Goal: Information Seeking & Learning: Compare options

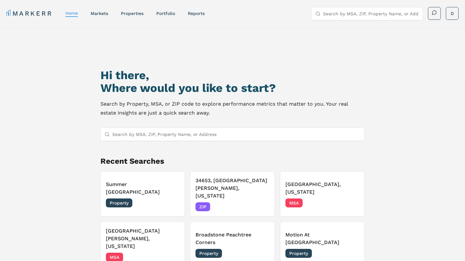
click at [189, 131] on input "Search by MSA, ZIP, Property Name, or Address" at bounding box center [236, 134] width 249 height 13
click at [103, 17] on nav "MARKERR home markets properties Portfolio reports" at bounding box center [105, 13] width 198 height 9
click at [103, 15] on link "markets" at bounding box center [100, 13] width 18 height 5
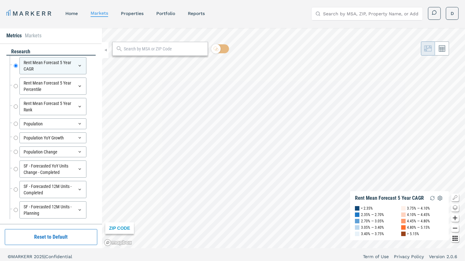
click at [140, 17] on nav "MARKERR home markets properties Portfolio reports" at bounding box center [105, 13] width 198 height 9
click at [135, 13] on link "properties" at bounding box center [132, 13] width 23 height 5
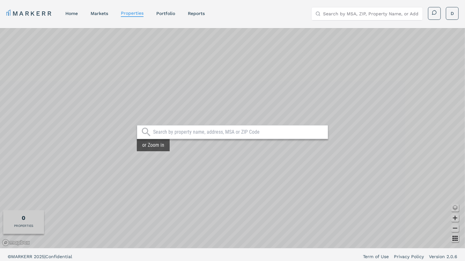
click at [292, 132] on input "text" at bounding box center [239, 132] width 172 height 6
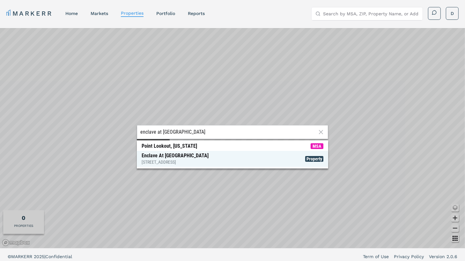
type input "enclave at [GEOGRAPHIC_DATA]"
click at [270, 162] on span "Enclave At [GEOGRAPHIC_DATA] [STREET_ADDRESS] Property" at bounding box center [232, 159] width 191 height 16
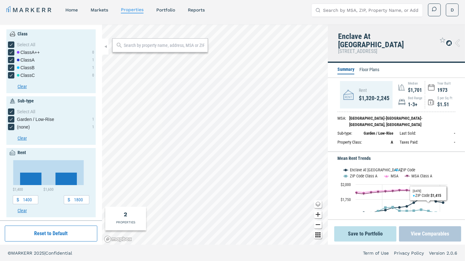
click at [435, 235] on button "View Comparables" at bounding box center [430, 233] width 62 height 15
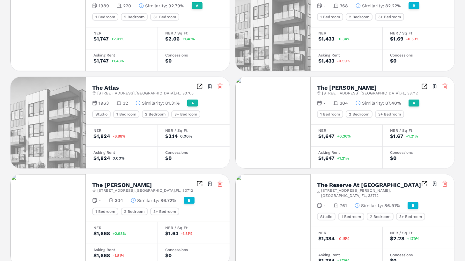
scroll to position [414, 0]
